Goal: Information Seeking & Learning: Learn about a topic

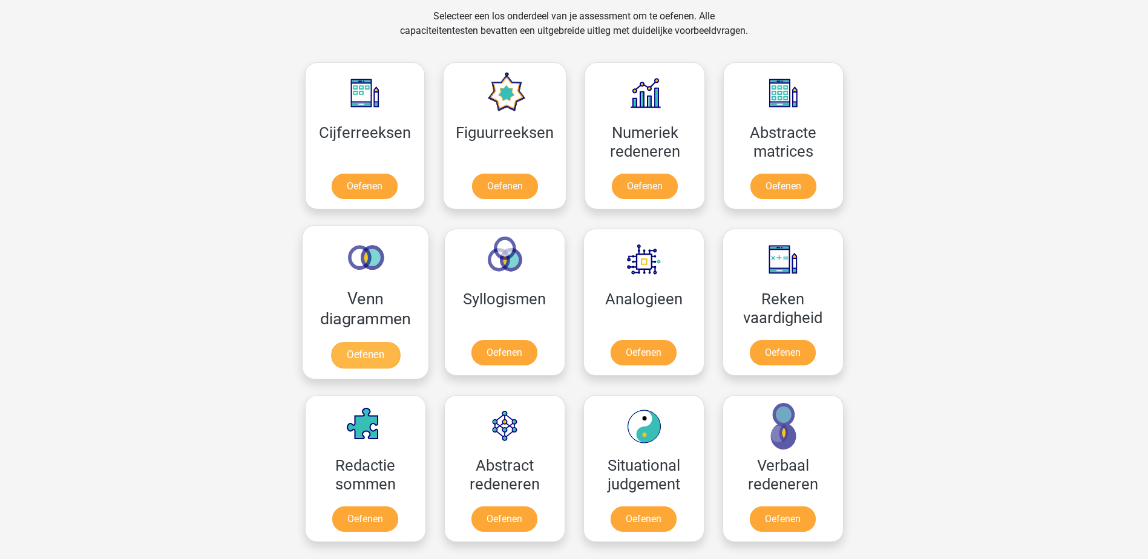
scroll to position [424, 0]
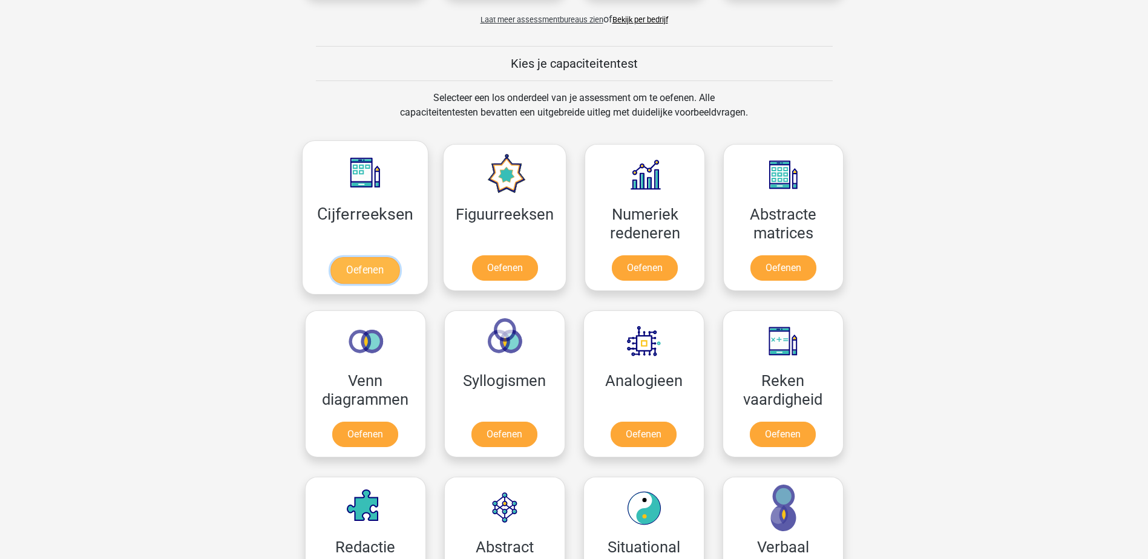
click at [372, 257] on link "Oefenen" at bounding box center [364, 270] width 69 height 27
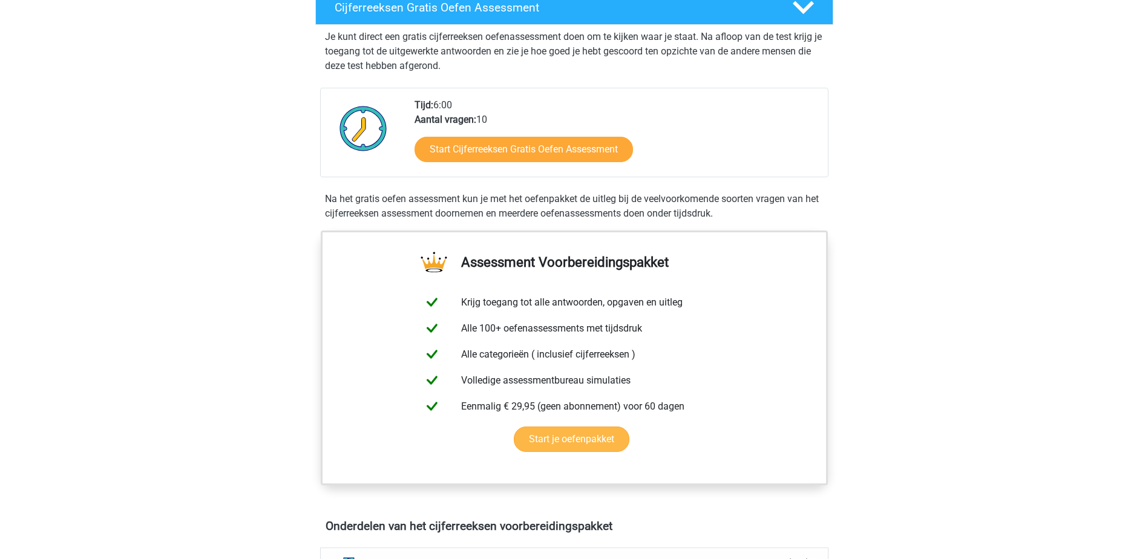
scroll to position [242, 0]
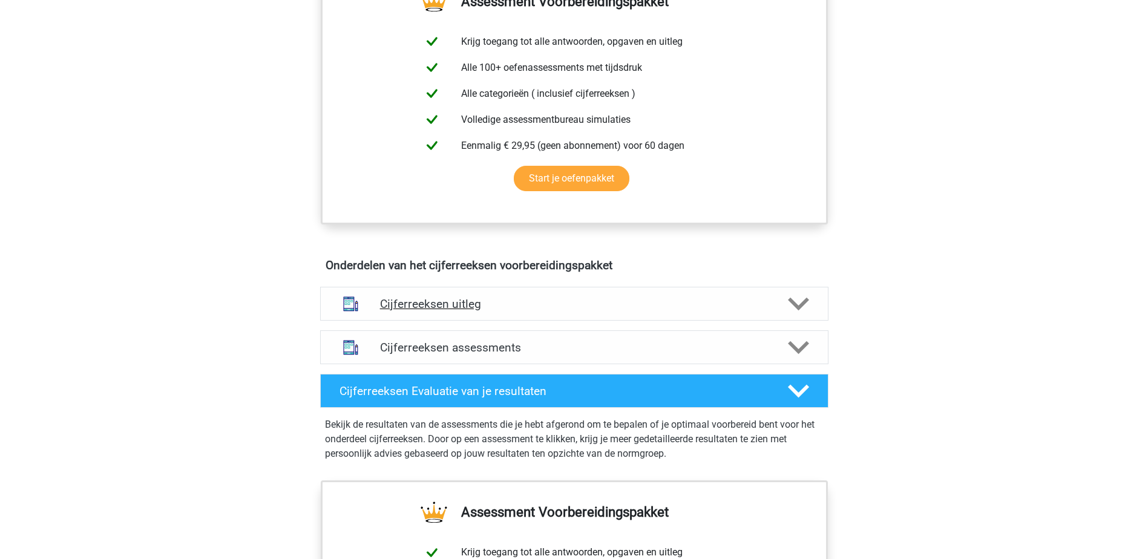
click at [800, 312] on icon at bounding box center [798, 303] width 21 height 21
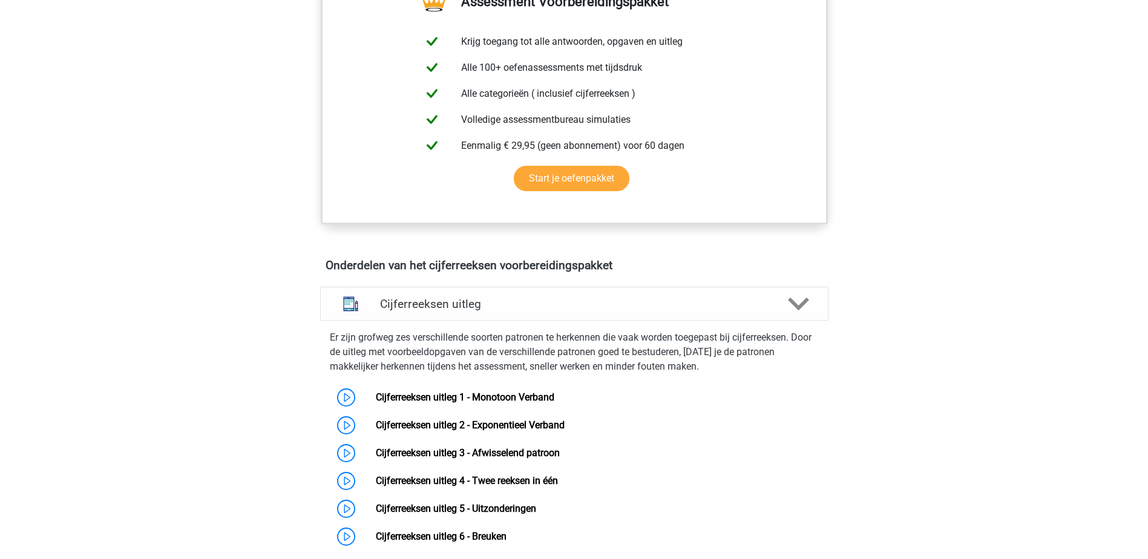
scroll to position [545, 0]
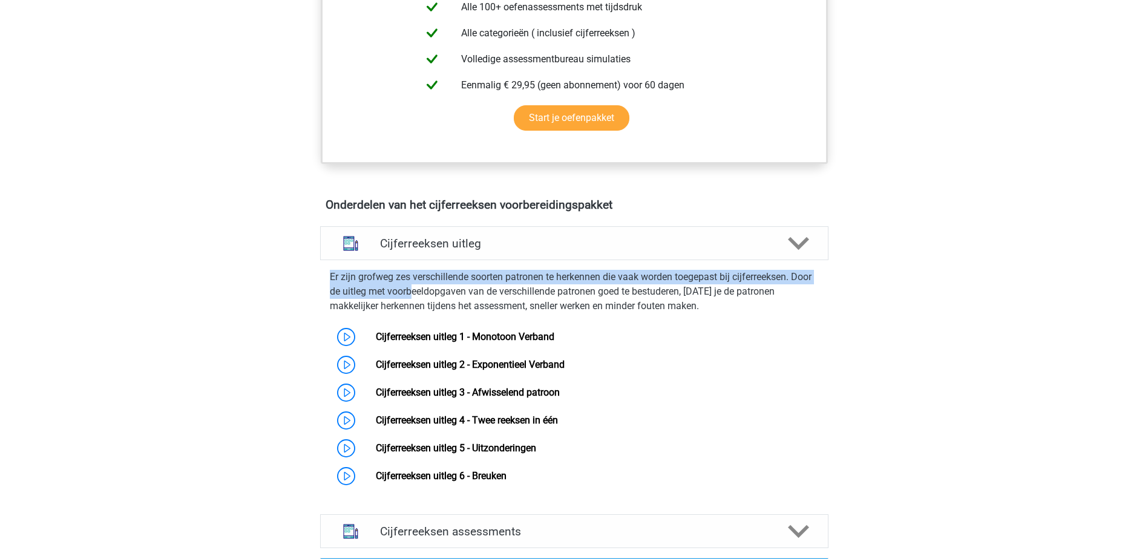
drag, startPoint x: 328, startPoint y: 289, endPoint x: 414, endPoint y: 304, distance: 87.2
click at [414, 304] on div "Er zijn grofweg zes verschillende soorten patronen te herkennen die vaak worden…" at bounding box center [574, 377] width 518 height 225
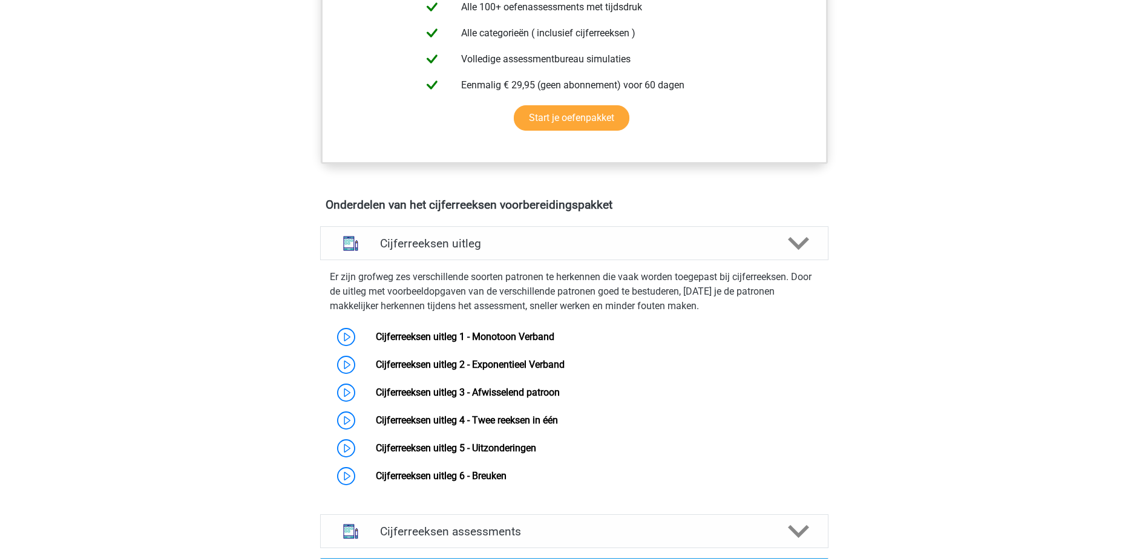
drag, startPoint x: 414, startPoint y: 304, endPoint x: 457, endPoint y: 304, distance: 43.6
click at [458, 304] on p "Er zijn grofweg zes verschillende soorten patronen te herkennen die vaak worden…" at bounding box center [574, 292] width 489 height 44
drag, startPoint x: 606, startPoint y: 287, endPoint x: 667, endPoint y: 294, distance: 62.1
click at [667, 294] on p "Er zijn grofweg zes verschillende soorten patronen te herkennen die vaak worden…" at bounding box center [574, 292] width 489 height 44
click at [805, 298] on p "Er zijn grofweg zes verschillende soorten patronen te herkennen die vaak worden…" at bounding box center [574, 292] width 489 height 44
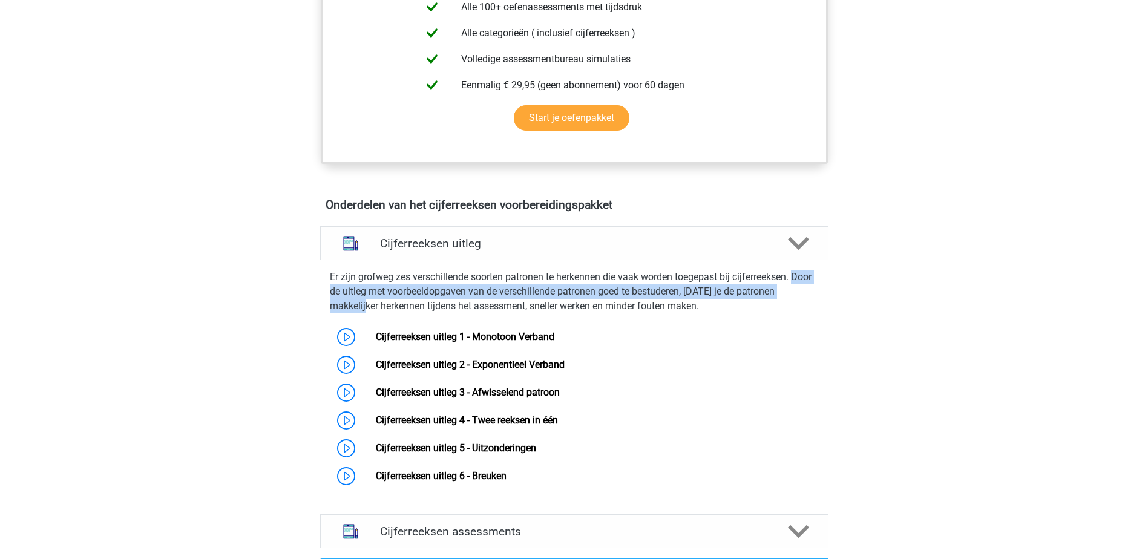
drag, startPoint x: 799, startPoint y: 293, endPoint x: 821, endPoint y: 307, distance: 26.7
click at [821, 307] on div "Er zijn grofweg zes verschillende soorten patronen te herkennen die vaak worden…" at bounding box center [574, 377] width 518 height 225
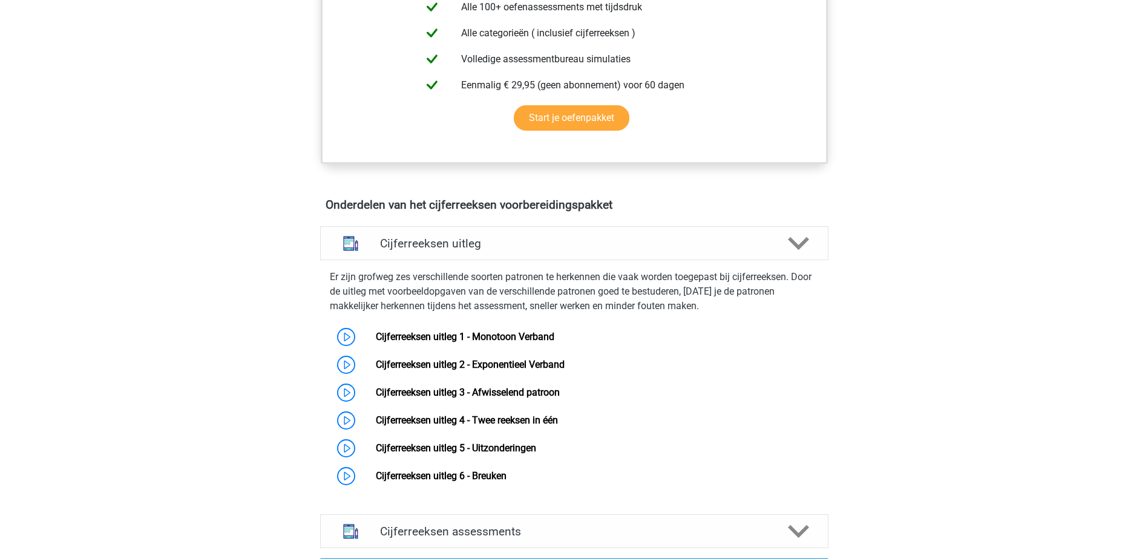
drag, startPoint x: 821, startPoint y: 307, endPoint x: 548, endPoint y: 299, distance: 273.0
click at [548, 299] on p "Er zijn grofweg zes verschillende soorten patronen te herkennen die vaak worden…" at bounding box center [574, 292] width 489 height 44
click at [509, 342] on link "Cijferreeksen uitleg 1 - Monotoon Verband" at bounding box center [465, 336] width 178 height 11
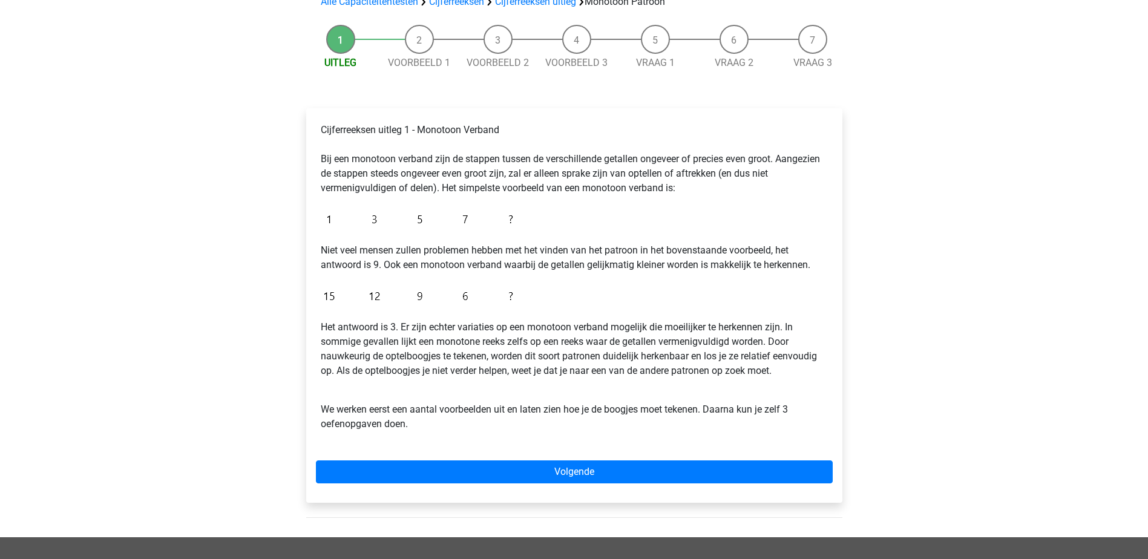
scroll to position [121, 0]
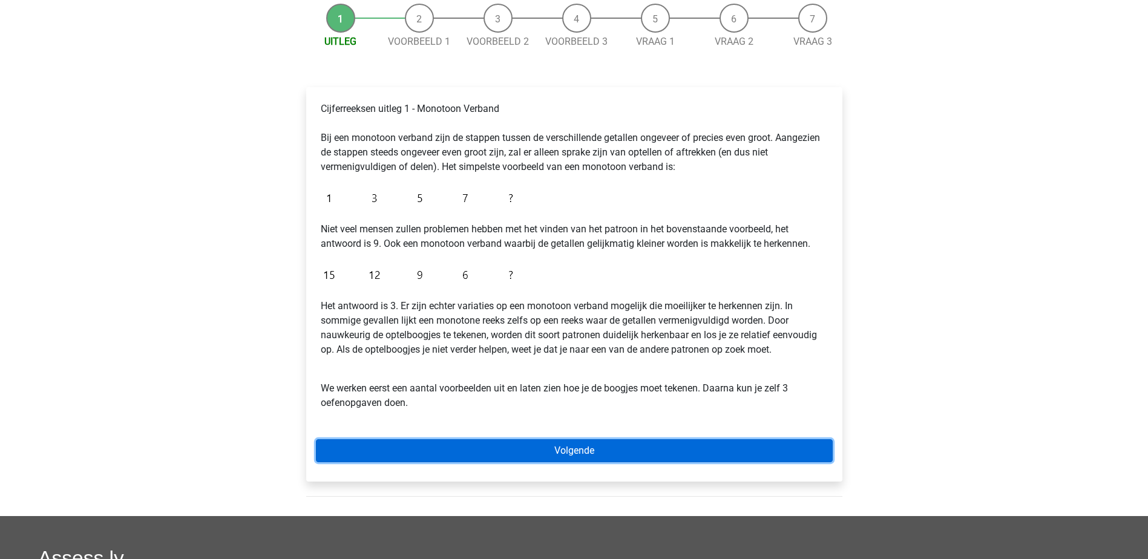
click at [692, 441] on link "Volgende" at bounding box center [574, 450] width 517 height 23
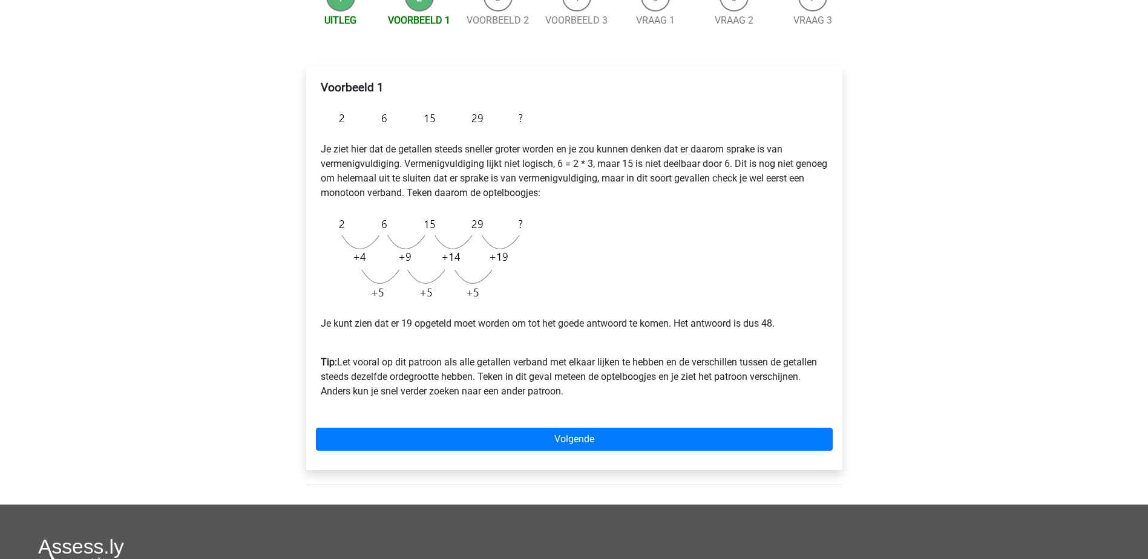
scroll to position [121, 0]
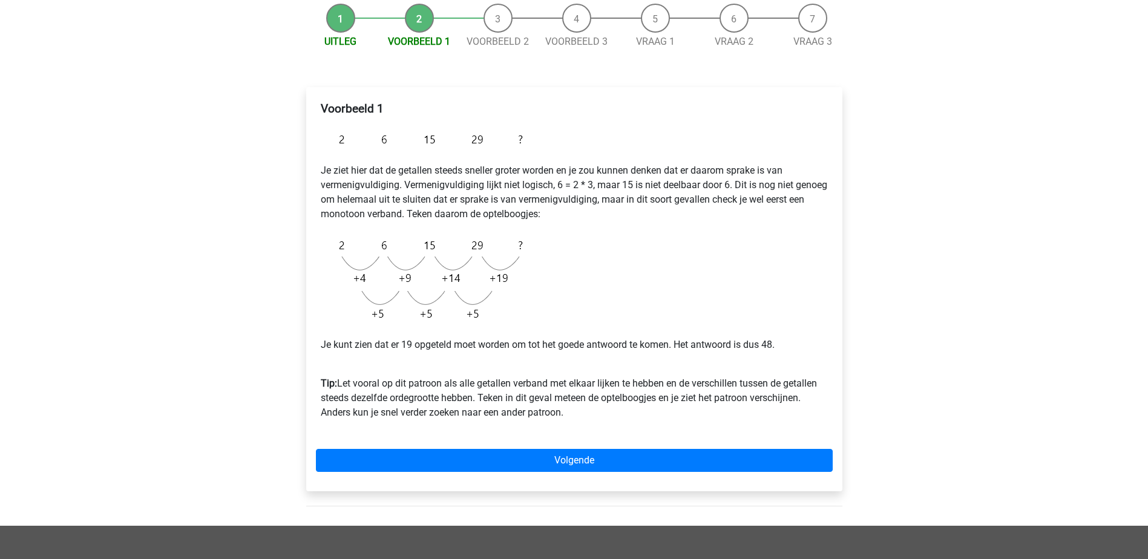
click at [370, 140] on img at bounding box center [425, 139] width 208 height 28
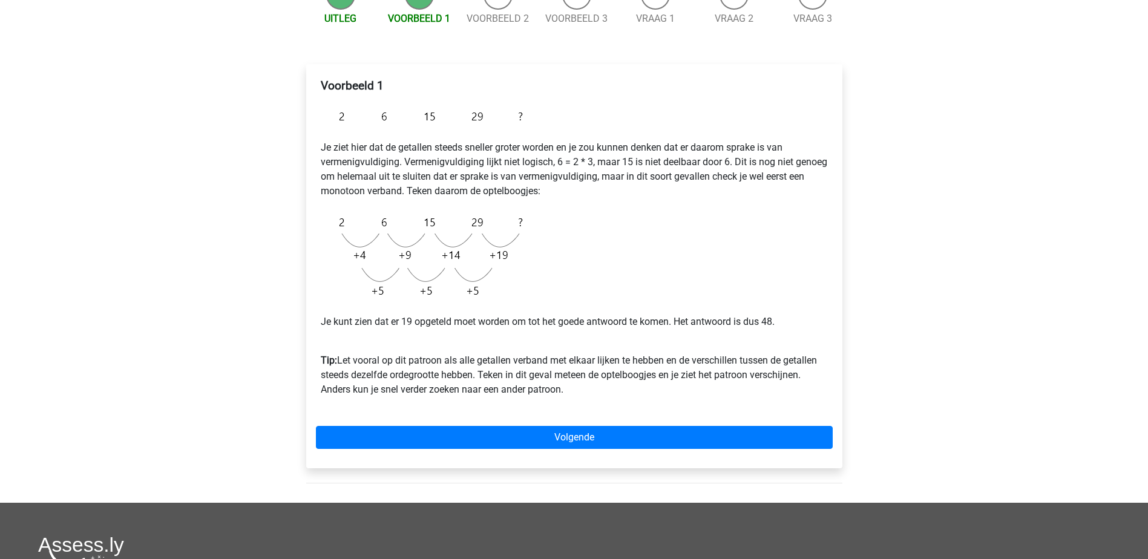
scroll to position [165, 0]
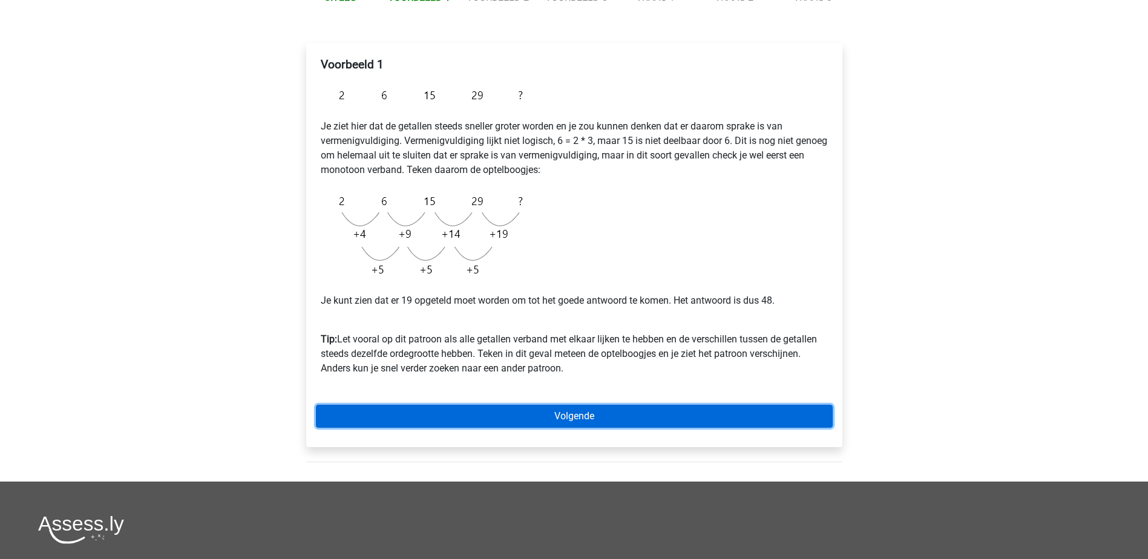
click at [610, 413] on link "Volgende" at bounding box center [574, 416] width 517 height 23
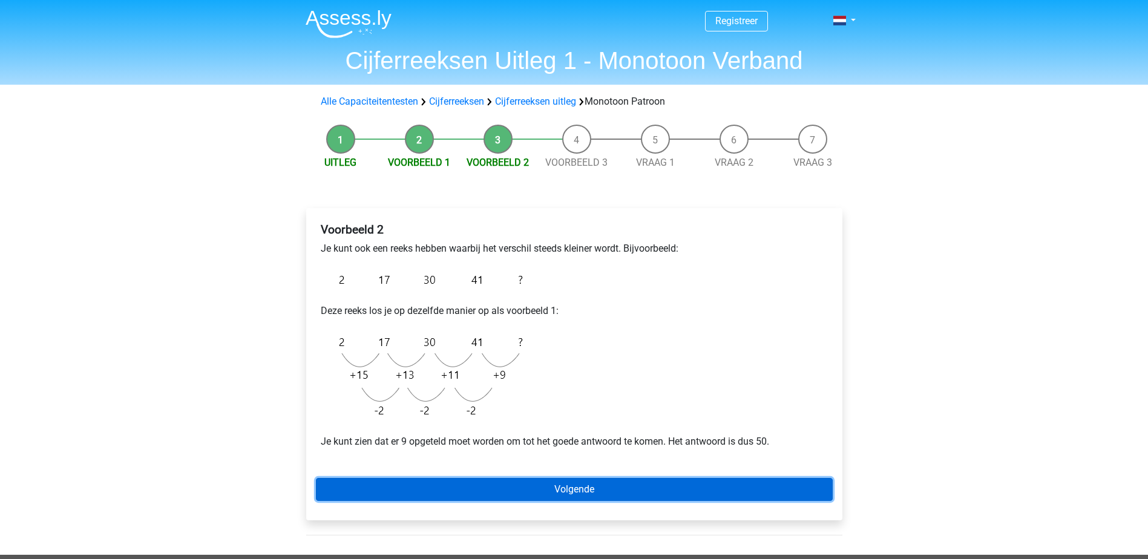
click at [782, 485] on link "Volgende" at bounding box center [574, 489] width 517 height 23
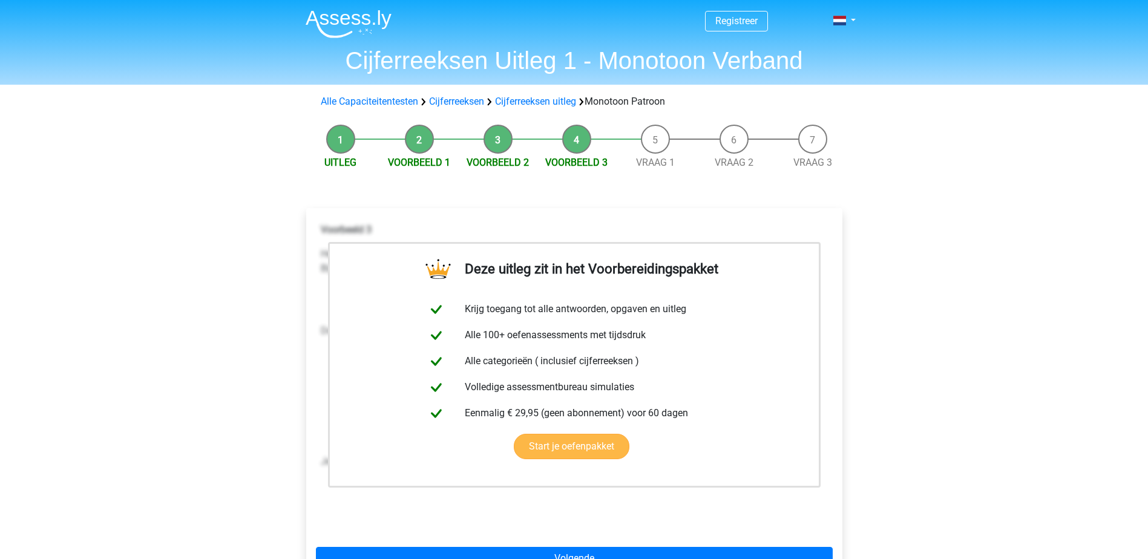
scroll to position [61, 0]
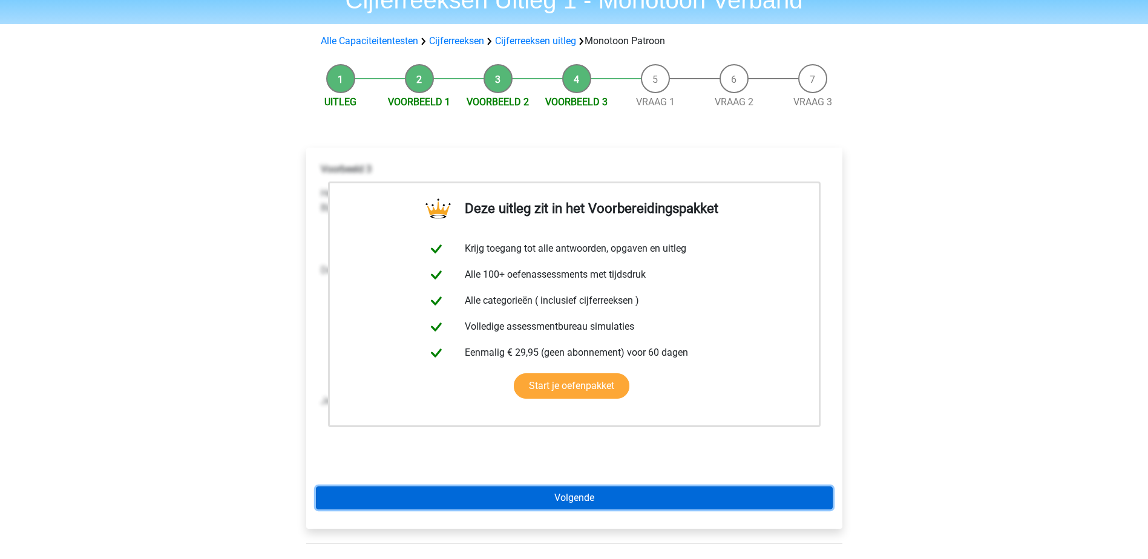
click at [665, 491] on link "Volgende" at bounding box center [574, 497] width 517 height 23
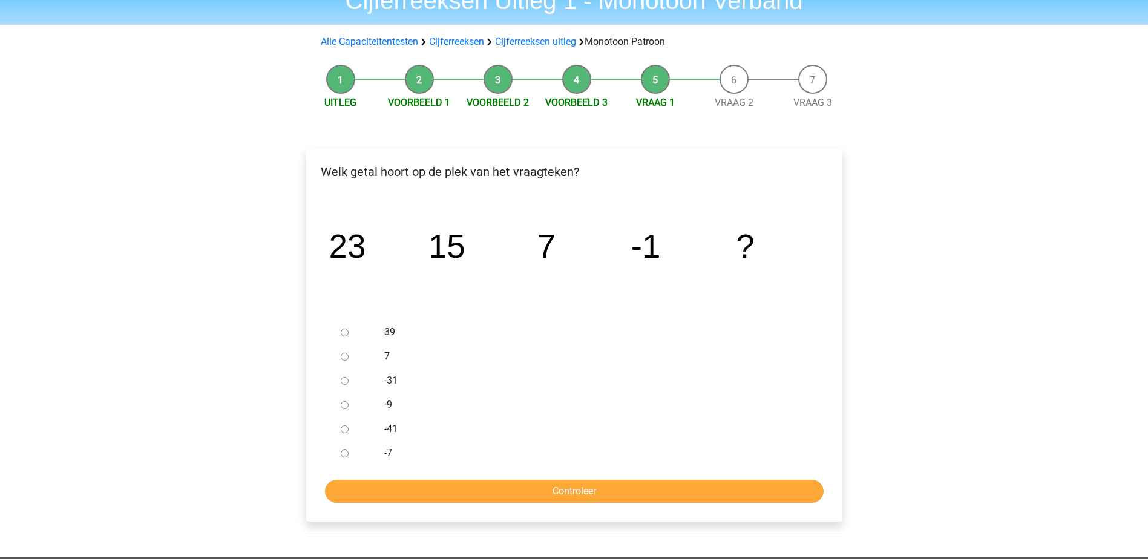
scroll to position [61, 0]
click at [344, 406] on input "-9" at bounding box center [345, 405] width 8 height 8
radio input "true"
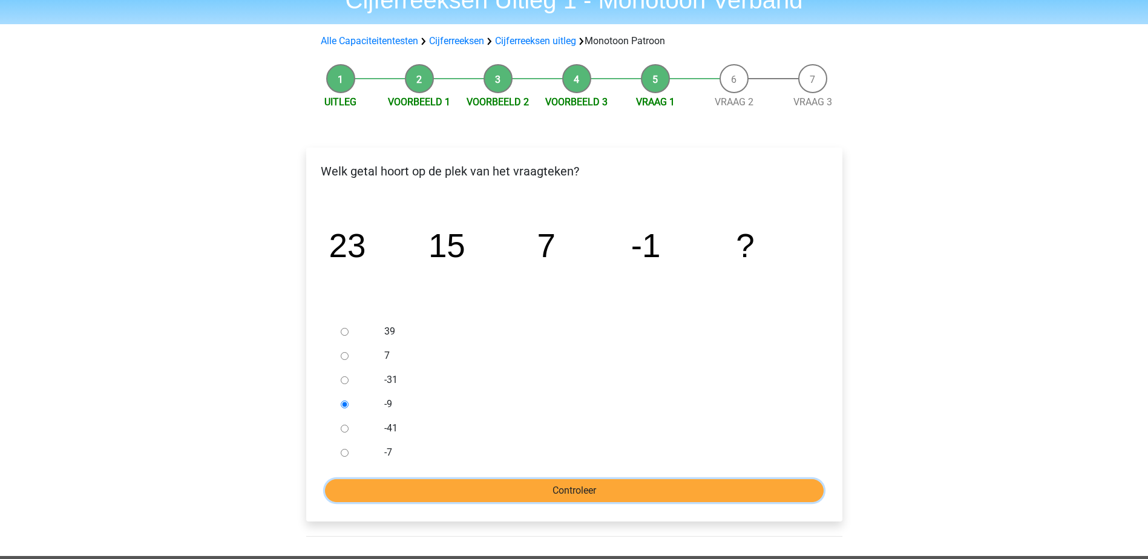
click at [620, 486] on input "Controleer" at bounding box center [574, 490] width 499 height 23
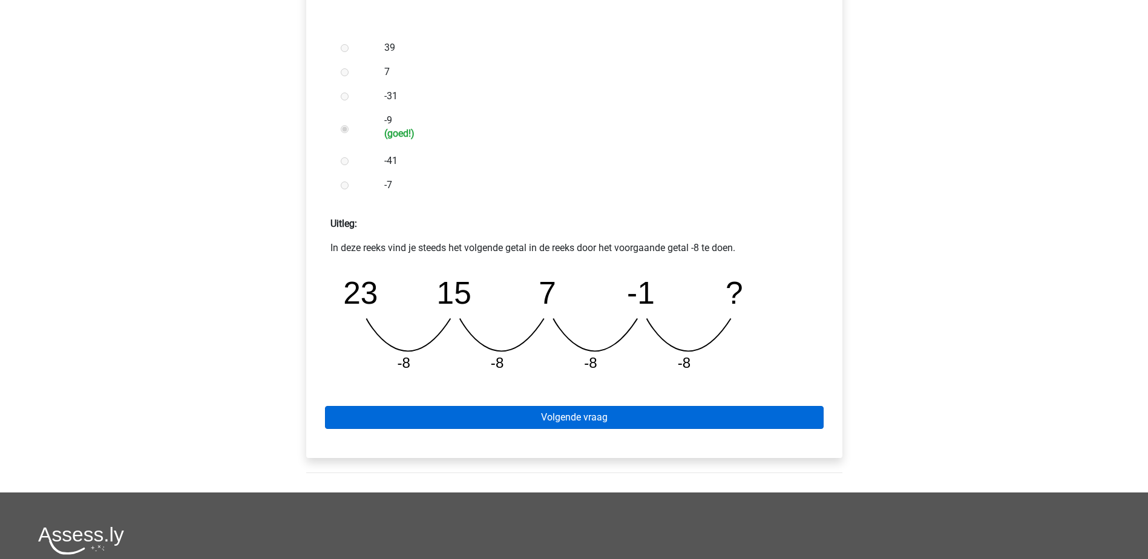
scroll to position [424, 0]
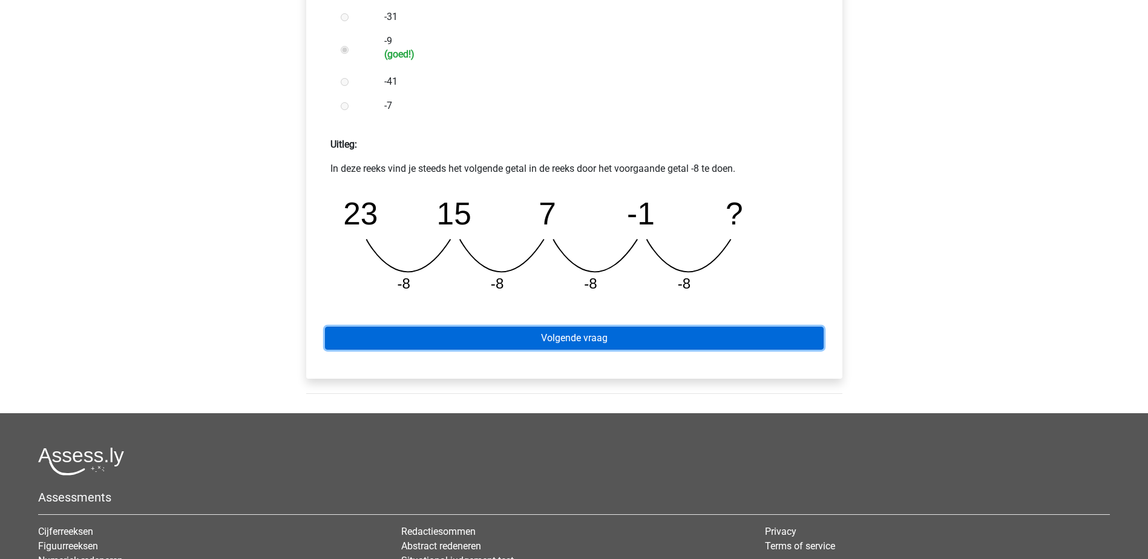
click at [622, 335] on link "Volgende vraag" at bounding box center [574, 338] width 499 height 23
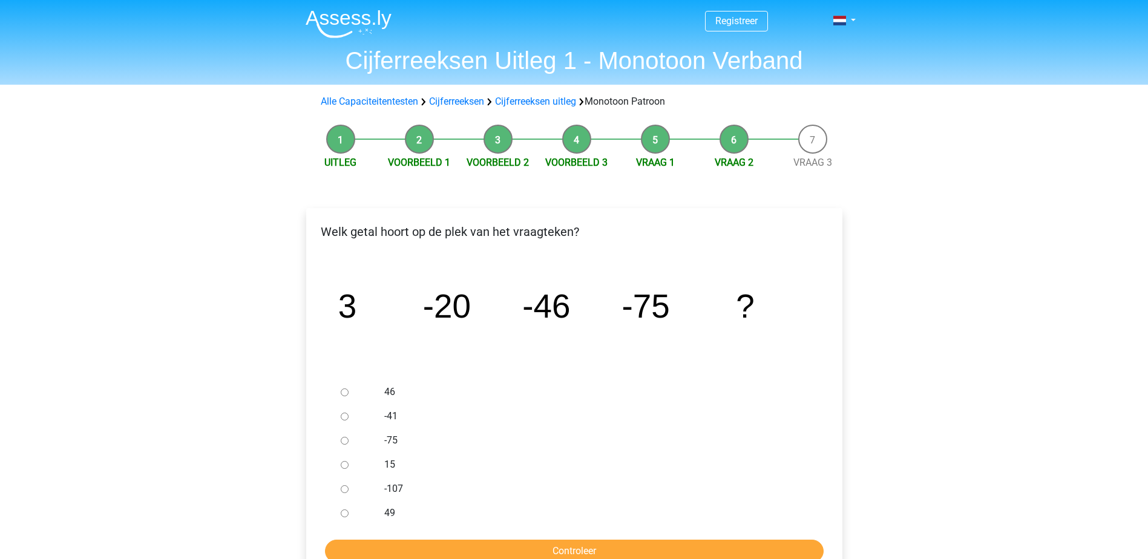
click at [394, 485] on label "-107" at bounding box center [593, 489] width 419 height 15
click at [349, 485] on input "-107" at bounding box center [345, 489] width 8 height 8
radio input "true"
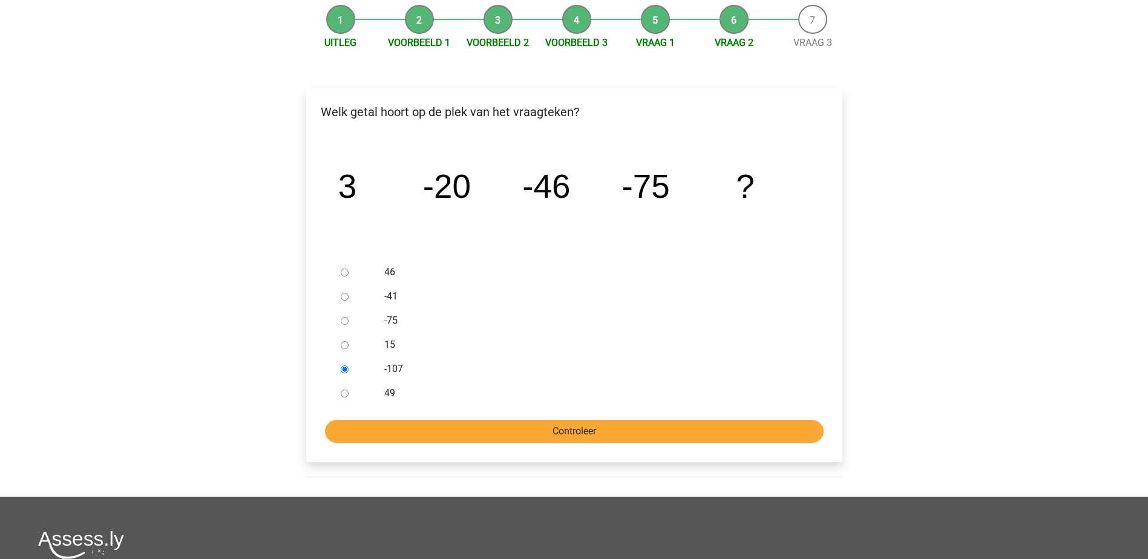
scroll to position [121, 0]
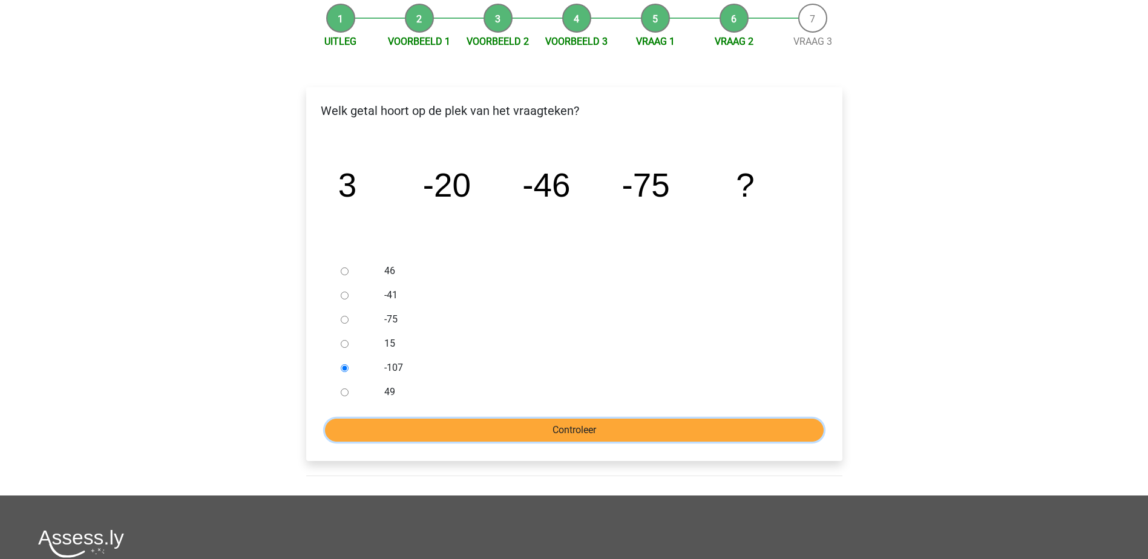
click at [704, 421] on input "Controleer" at bounding box center [574, 430] width 499 height 23
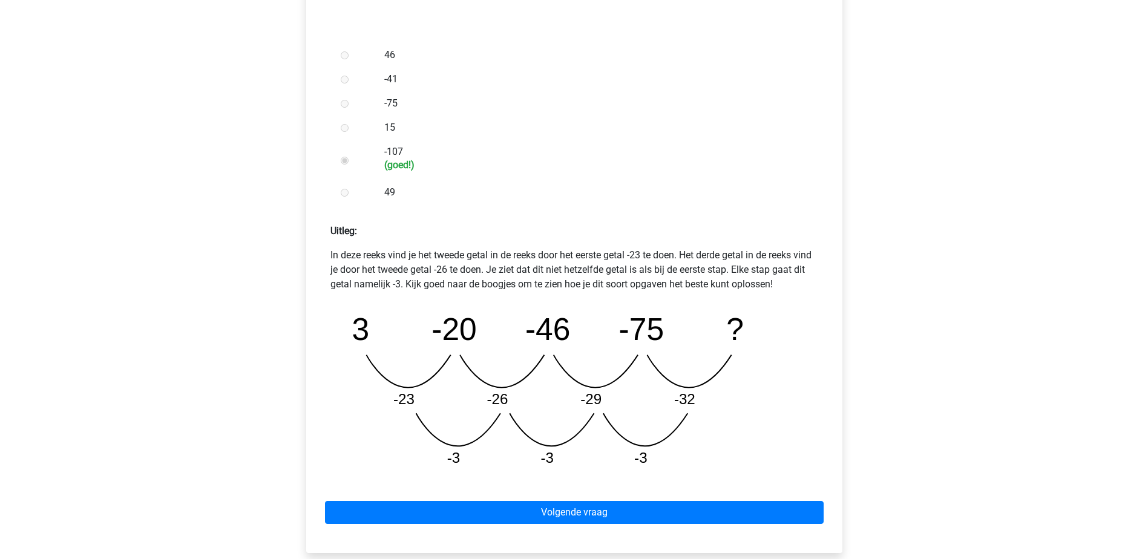
scroll to position [363, 0]
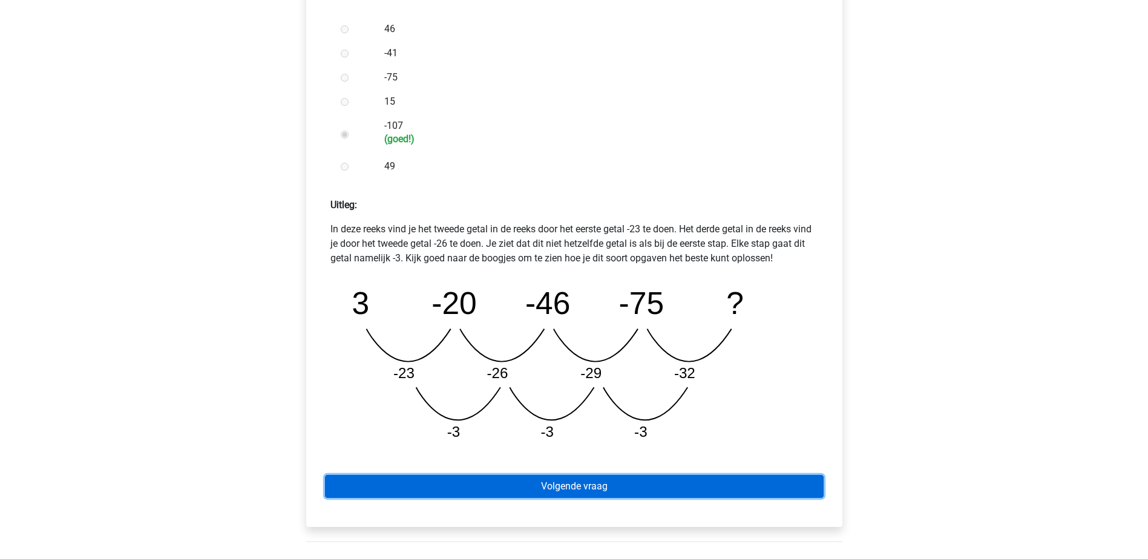
click at [587, 486] on link "Volgende vraag" at bounding box center [574, 486] width 499 height 23
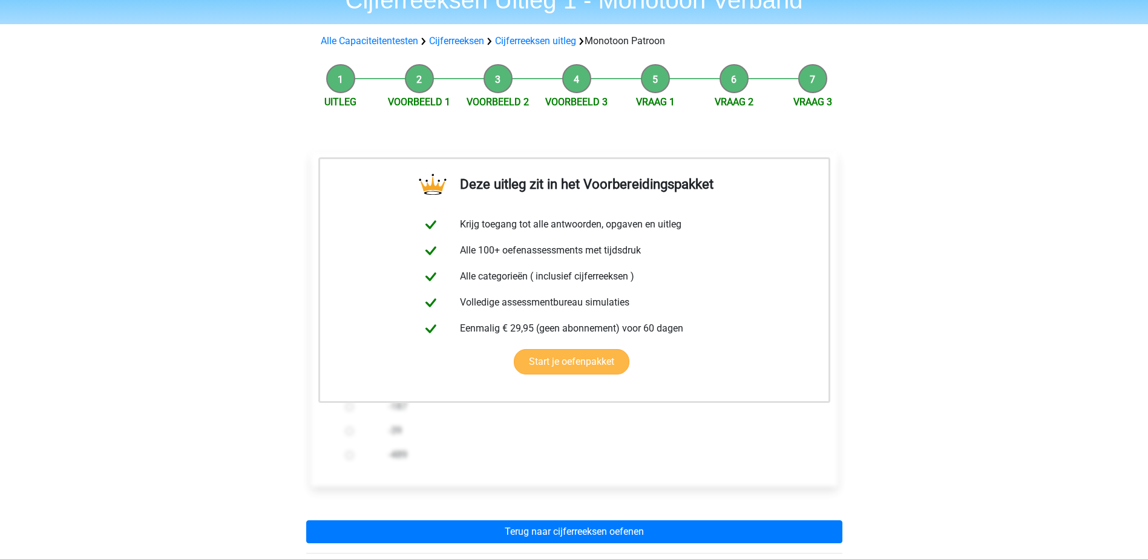
scroll to position [182, 0]
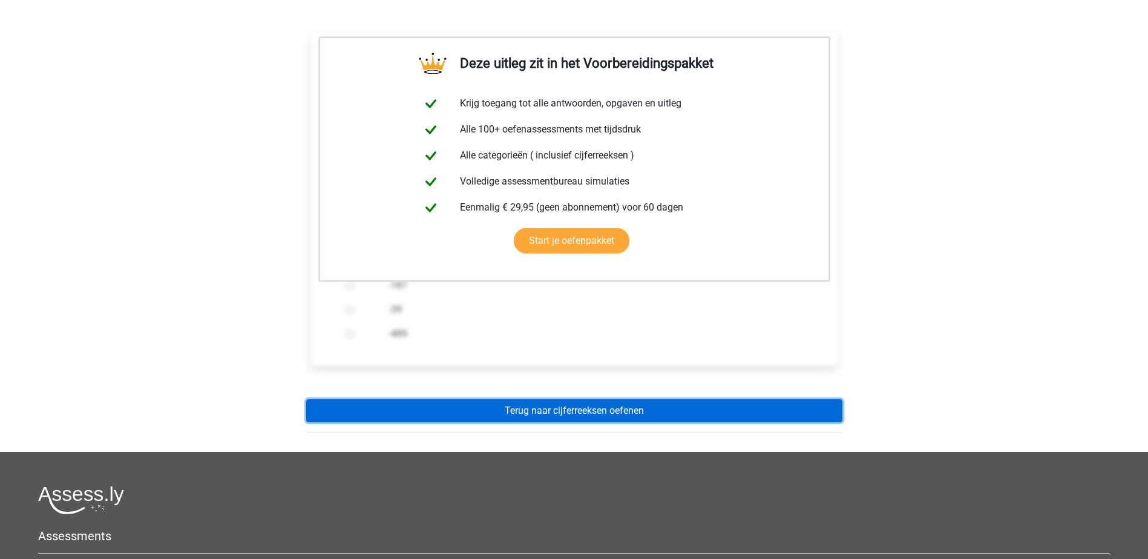
click at [667, 410] on link "Terug naar cijferreeksen oefenen" at bounding box center [574, 410] width 536 height 23
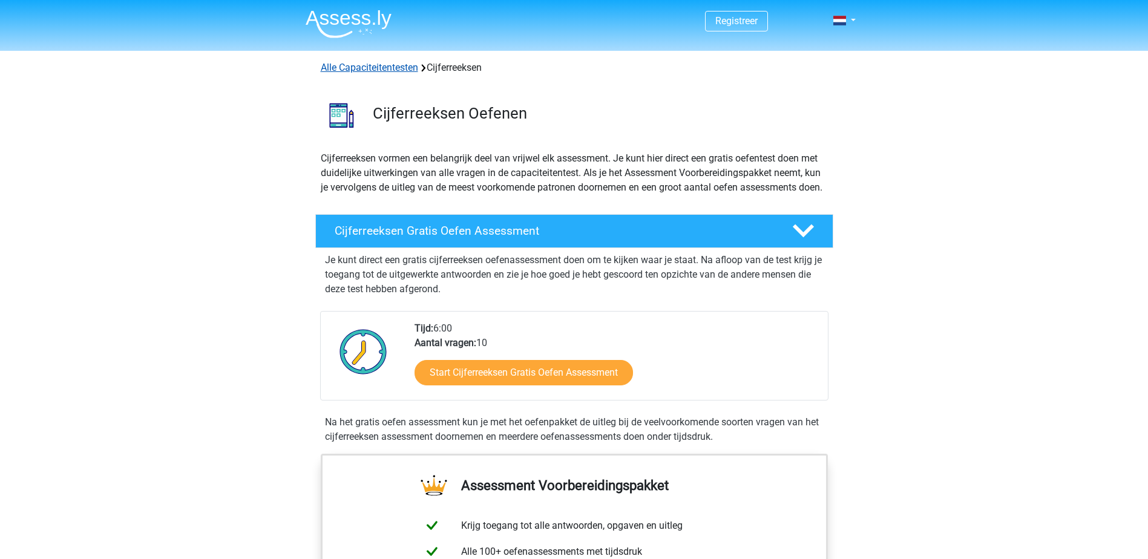
click at [378, 67] on link "Alle Capaciteitentesten" at bounding box center [369, 67] width 97 height 11
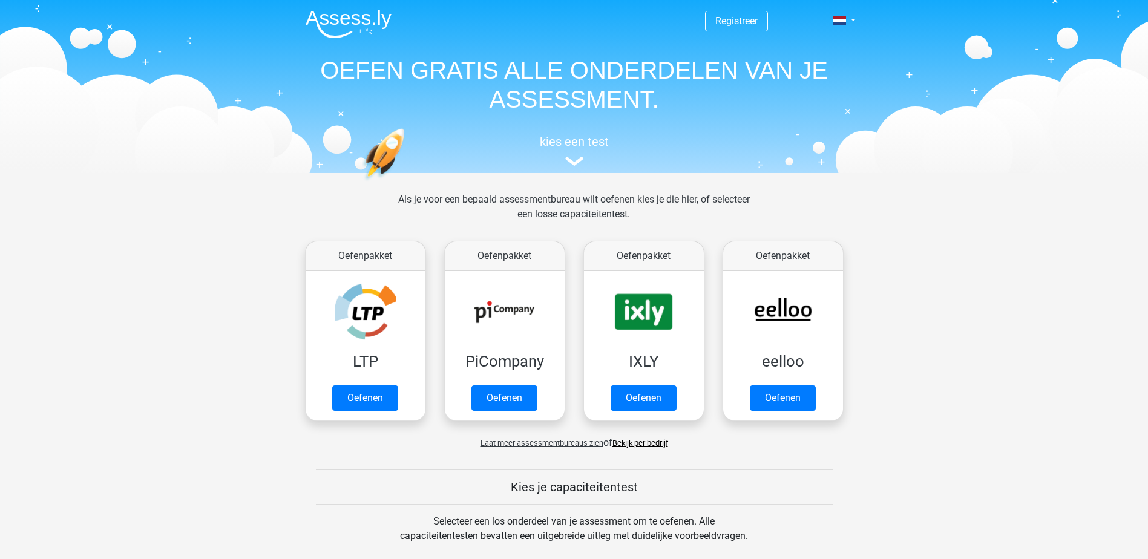
scroll to position [514, 0]
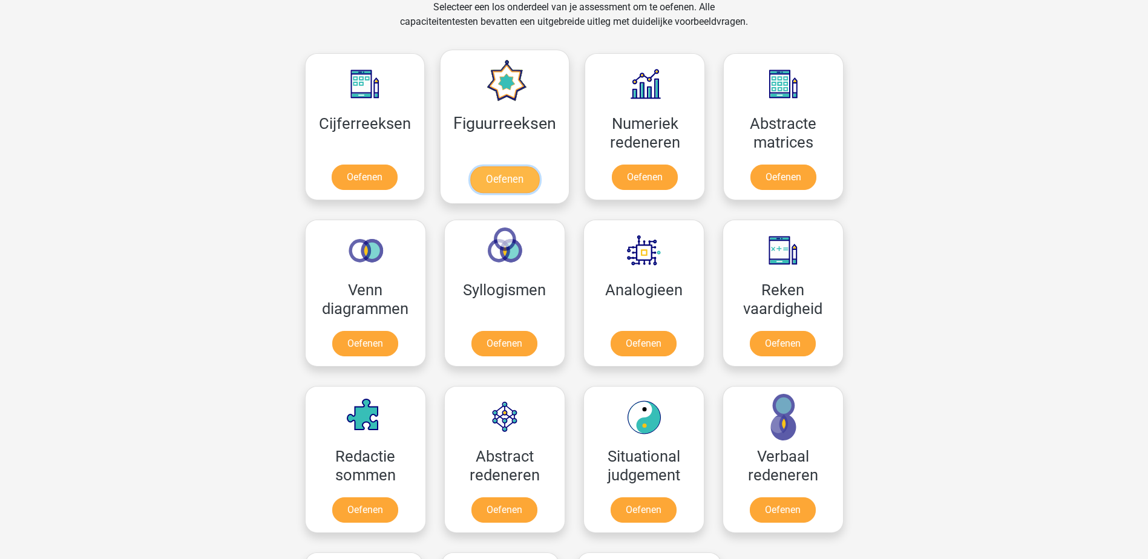
click at [535, 166] on link "Oefenen" at bounding box center [504, 179] width 69 height 27
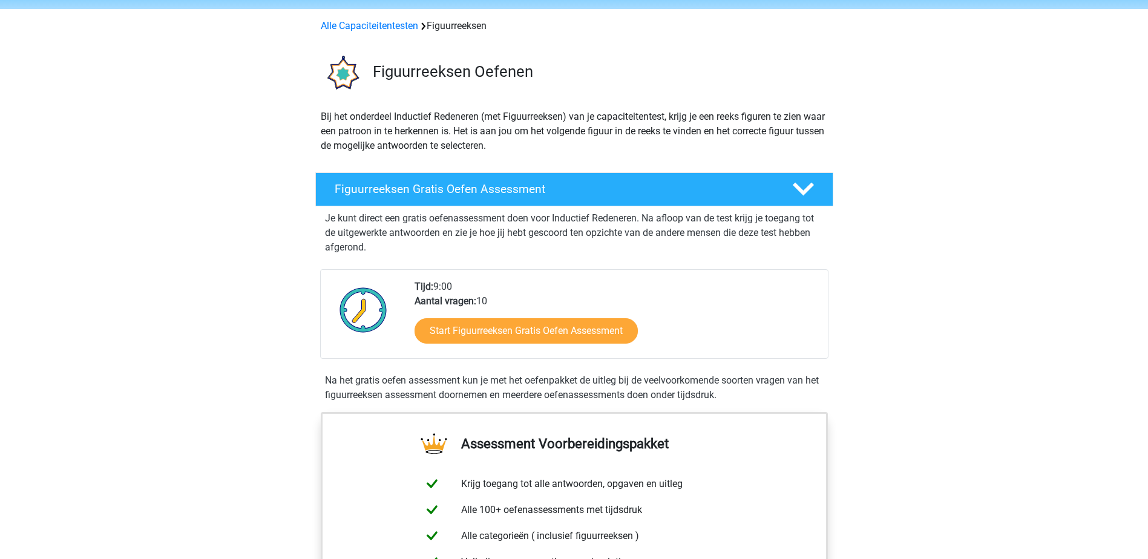
scroll to position [61, 0]
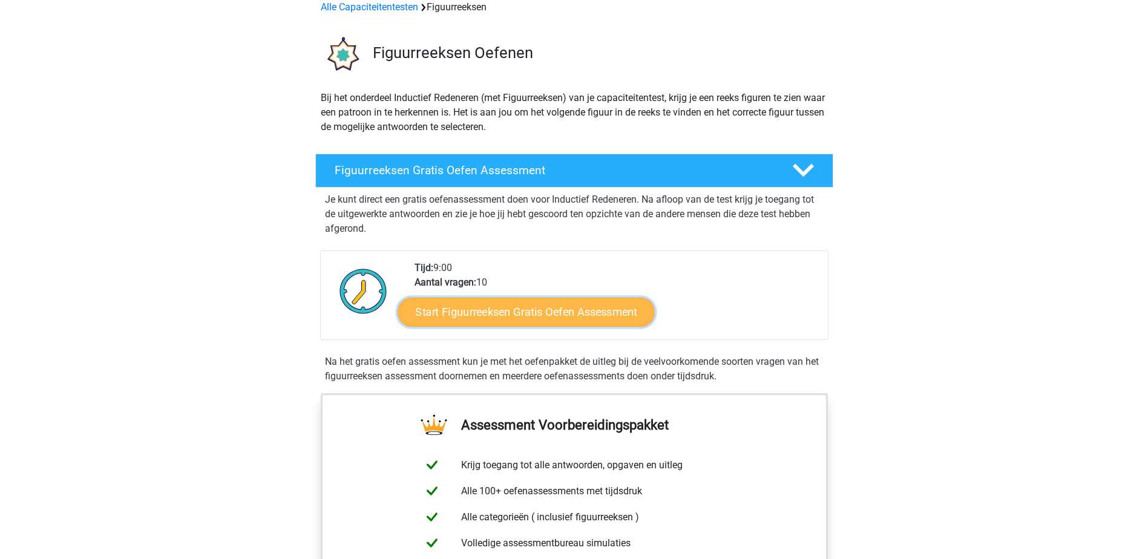
click at [572, 310] on link "Start Figuurreeksen Gratis Oefen Assessment" at bounding box center [526, 311] width 257 height 29
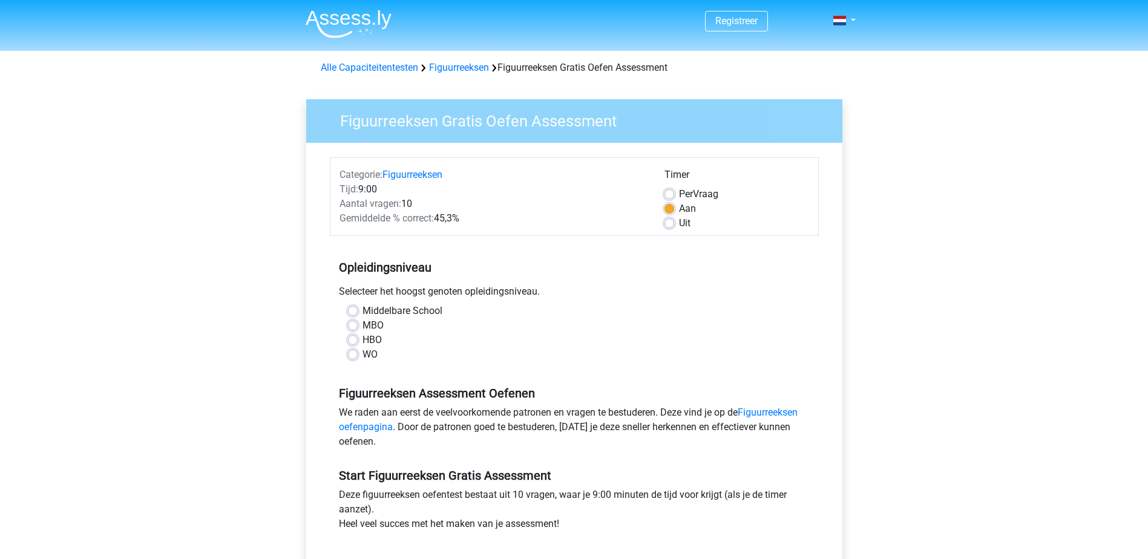
click at [372, 325] on label "MBO" at bounding box center [372, 325] width 21 height 15
click at [358, 325] on input "MBO" at bounding box center [353, 324] width 10 height 12
radio input "true"
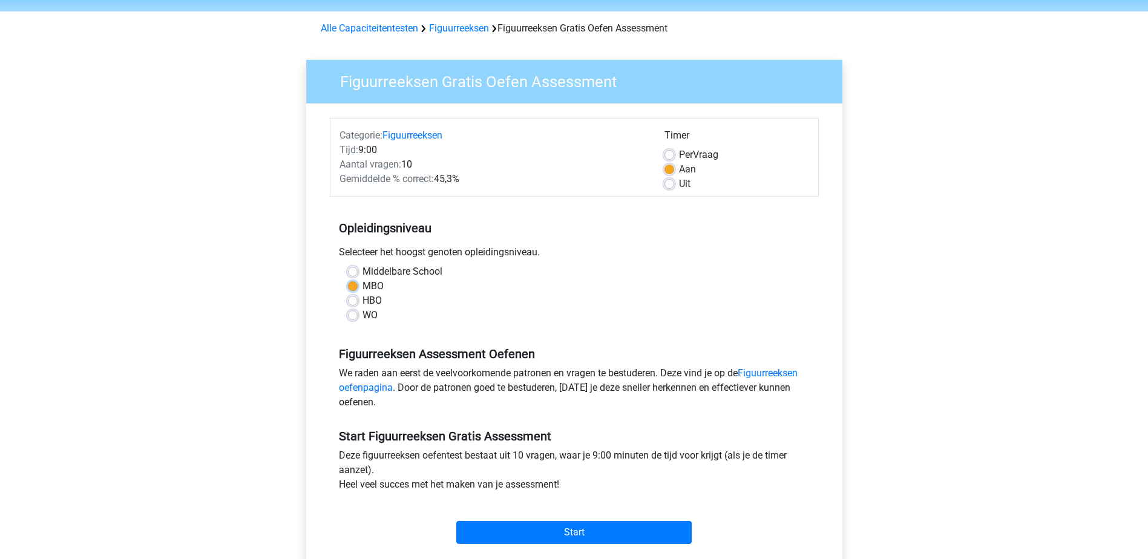
scroll to position [61, 0]
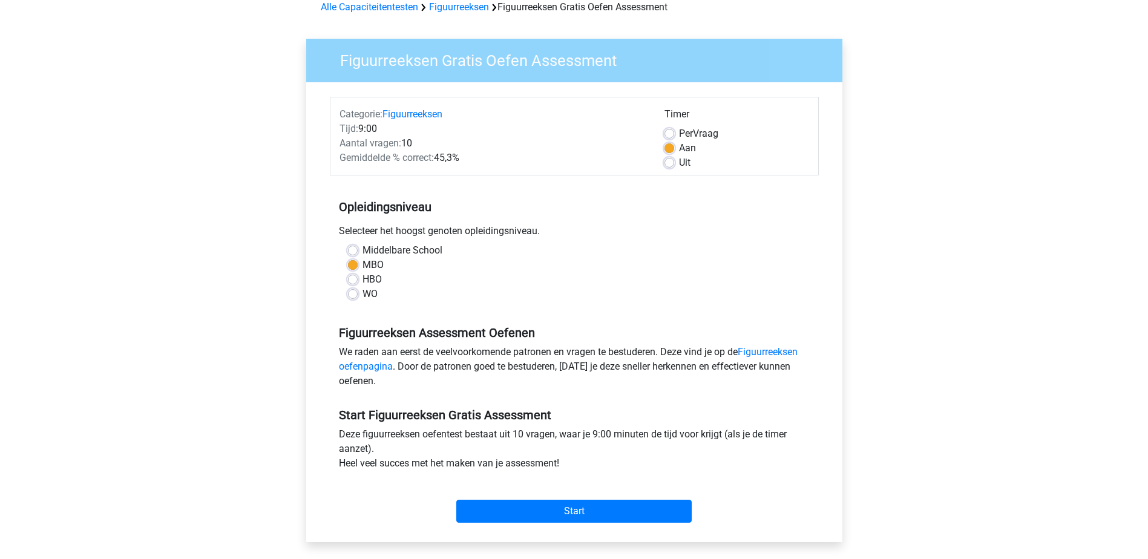
click at [679, 161] on label "Uit" at bounding box center [684, 163] width 11 height 15
click at [667, 161] on input "Uit" at bounding box center [669, 162] width 10 height 12
radio input "true"
click at [683, 149] on label "Aan" at bounding box center [687, 148] width 17 height 15
click at [674, 149] on input "Aan" at bounding box center [669, 147] width 10 height 12
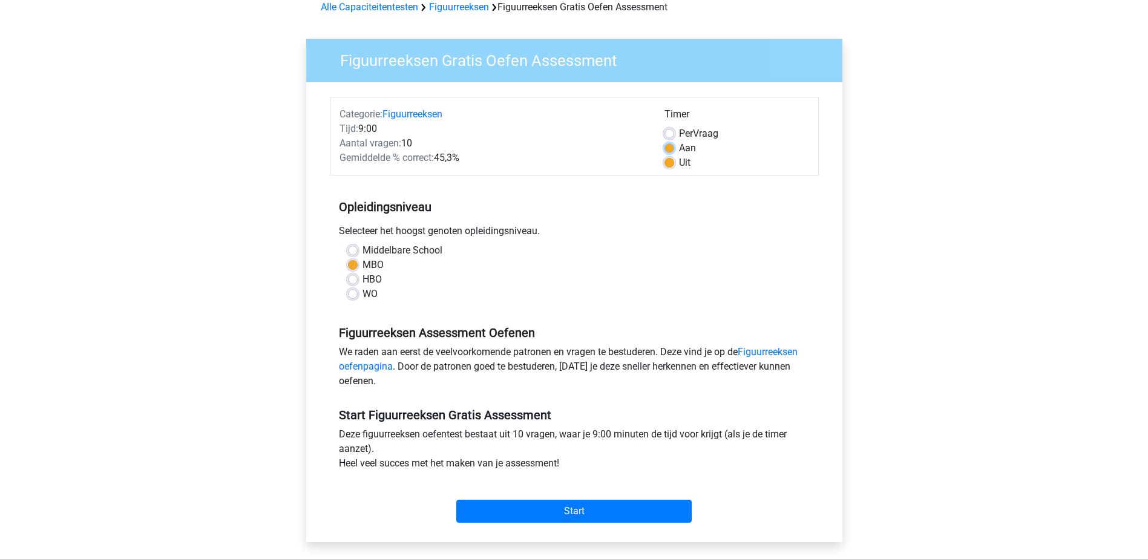
radio input "true"
